Goal: Book appointment/travel/reservation

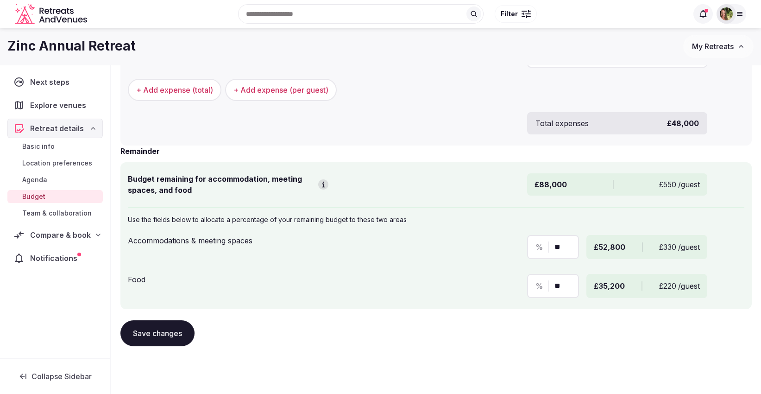
scroll to position [403, 0]
click at [52, 225] on div "Compare & book" at bounding box center [55, 234] width 95 height 19
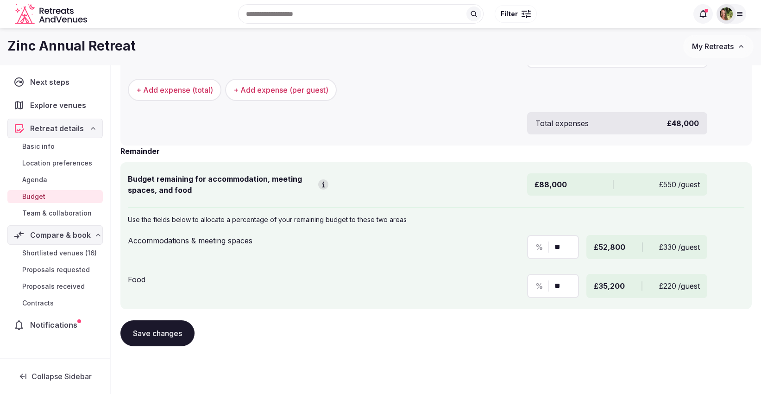
click at [51, 246] on link "Shortlisted venues (16)" at bounding box center [54, 252] width 95 height 13
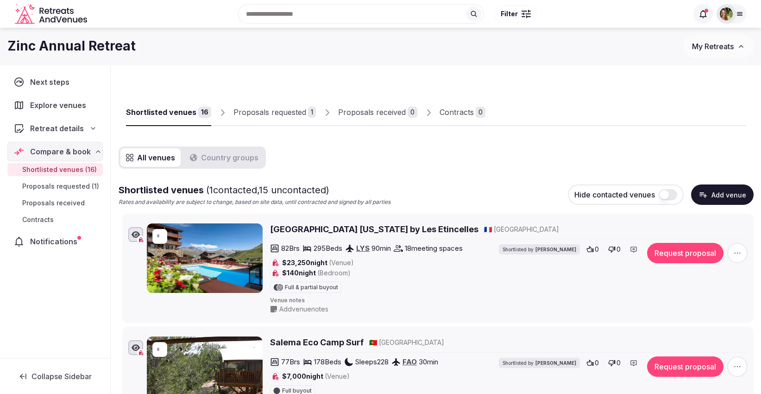
click at [260, 109] on div "Proposals requested" at bounding box center [269, 112] width 73 height 11
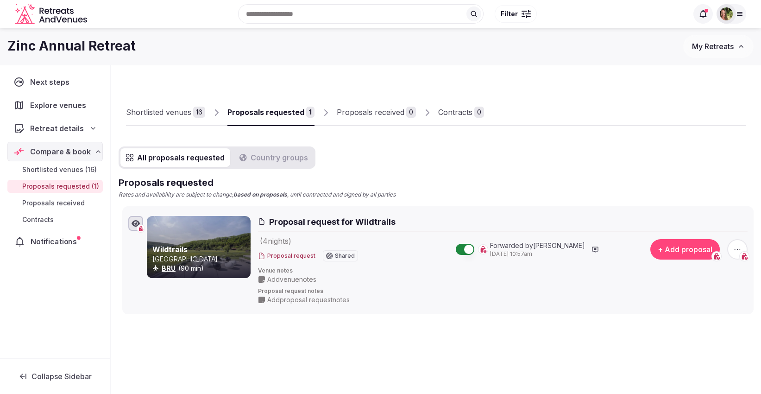
click at [48, 236] on span "Notifications" at bounding box center [56, 241] width 50 height 11
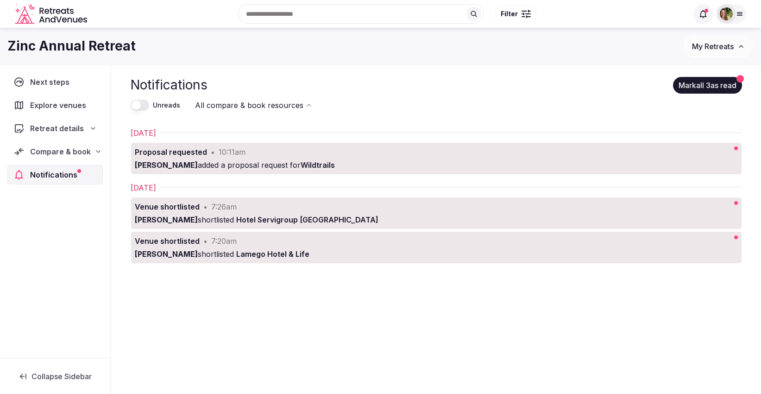
click at [720, 42] on span "My Retreats" at bounding box center [713, 46] width 42 height 9
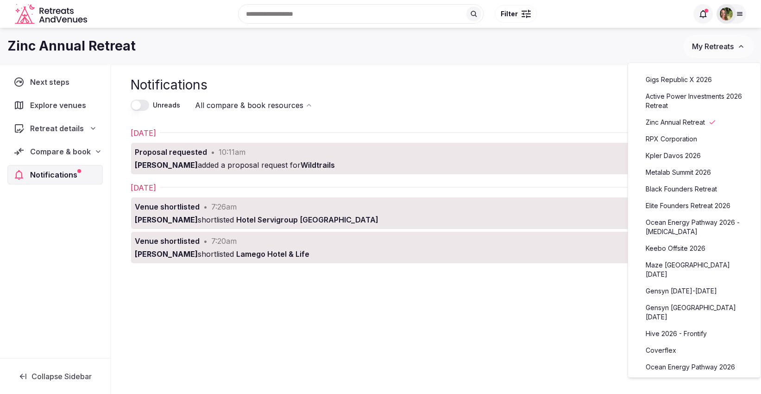
click at [689, 157] on link "Kpler Davos 2026" at bounding box center [694, 155] width 114 height 15
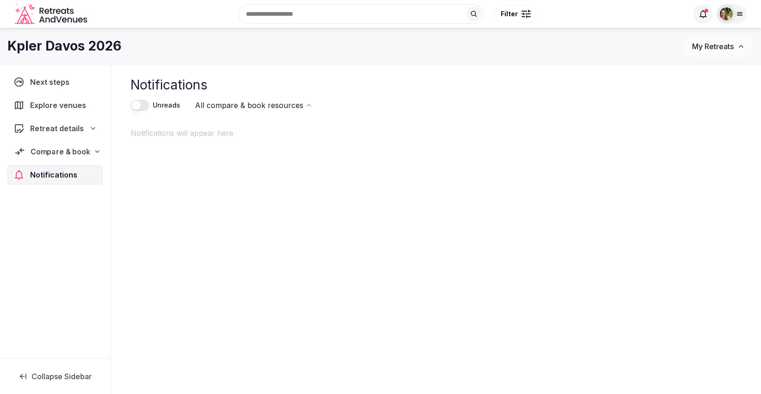
click at [63, 145] on div "Compare & book" at bounding box center [55, 151] width 94 height 19
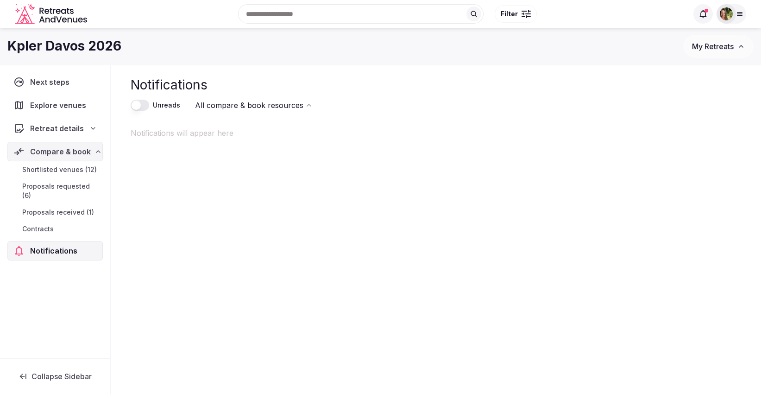
click at [73, 165] on span "Shortlisted venues (12)" at bounding box center [59, 169] width 75 height 9
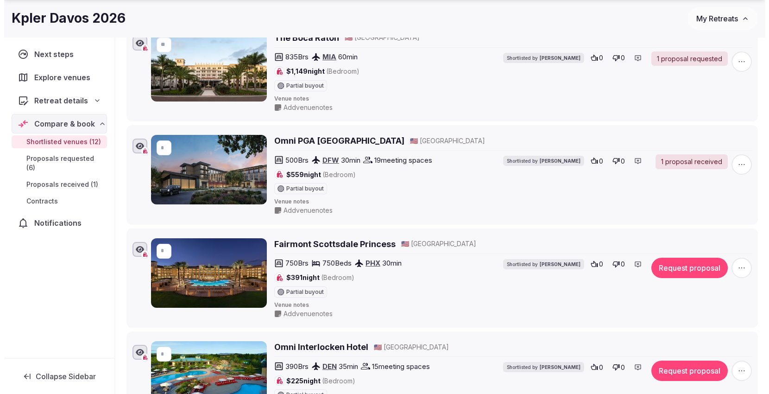
scroll to position [504, 0]
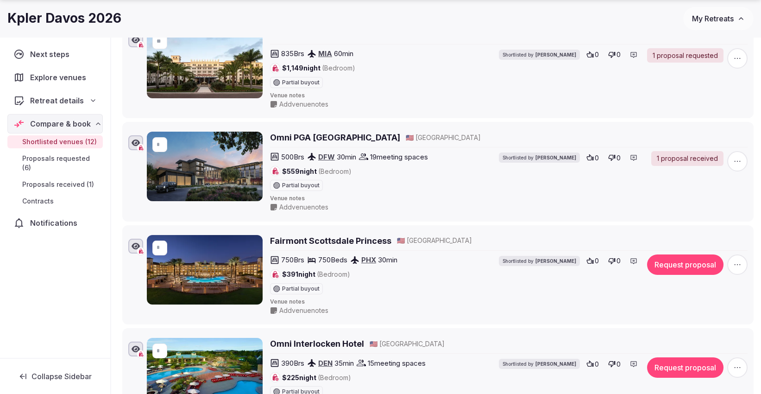
click at [675, 264] on button "Request proposal" at bounding box center [685, 264] width 76 height 20
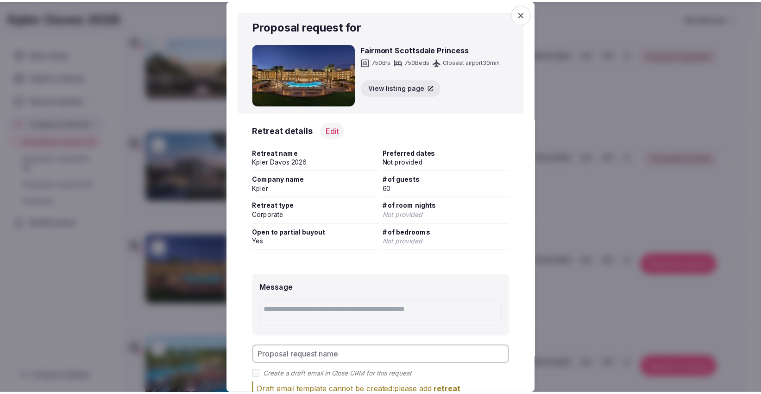
scroll to position [69, 0]
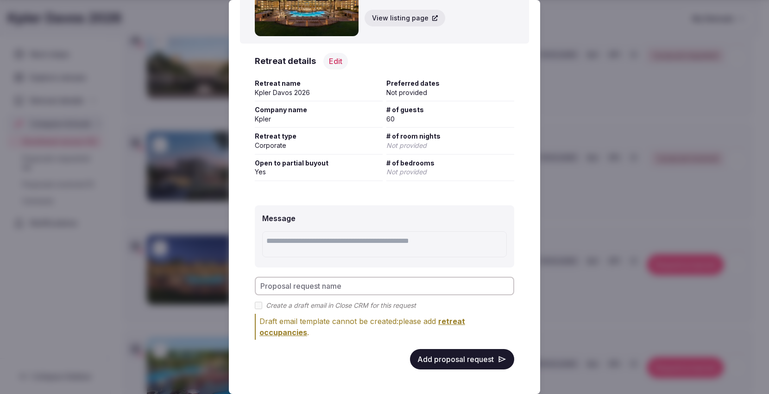
click at [445, 358] on button "Add proposal request" at bounding box center [462, 359] width 104 height 20
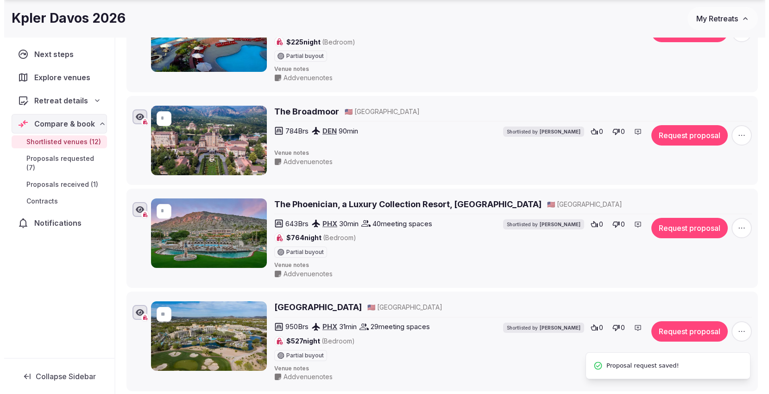
scroll to position [847, 0]
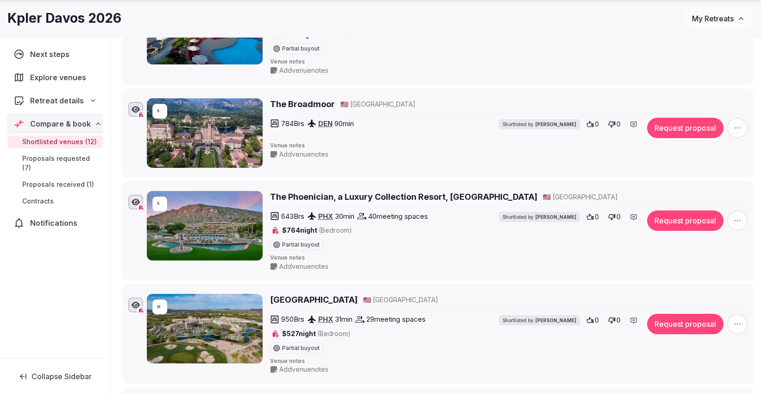
click at [670, 212] on button "Request proposal" at bounding box center [685, 220] width 76 height 20
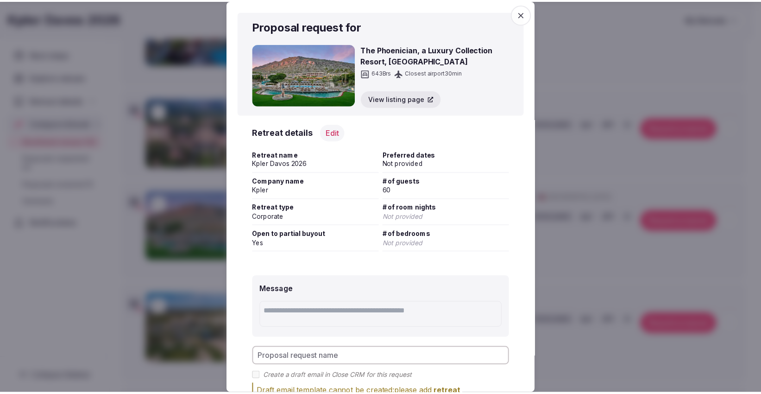
scroll to position [71, 0]
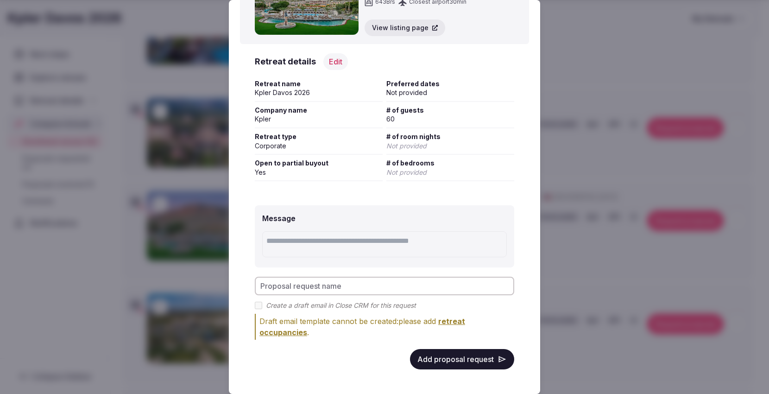
click at [437, 363] on button "Add proposal request" at bounding box center [462, 359] width 104 height 20
